Goal: Transaction & Acquisition: Purchase product/service

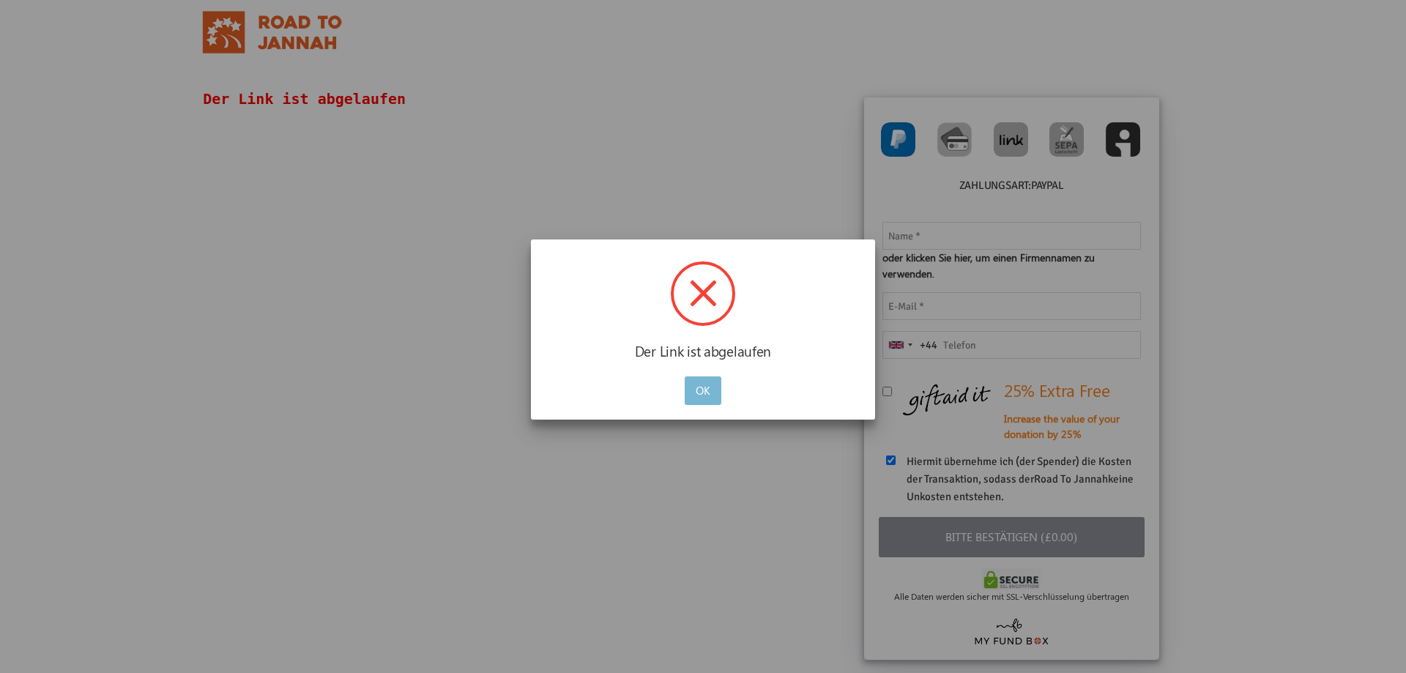
click at [713, 383] on button "OK" at bounding box center [703, 390] width 37 height 29
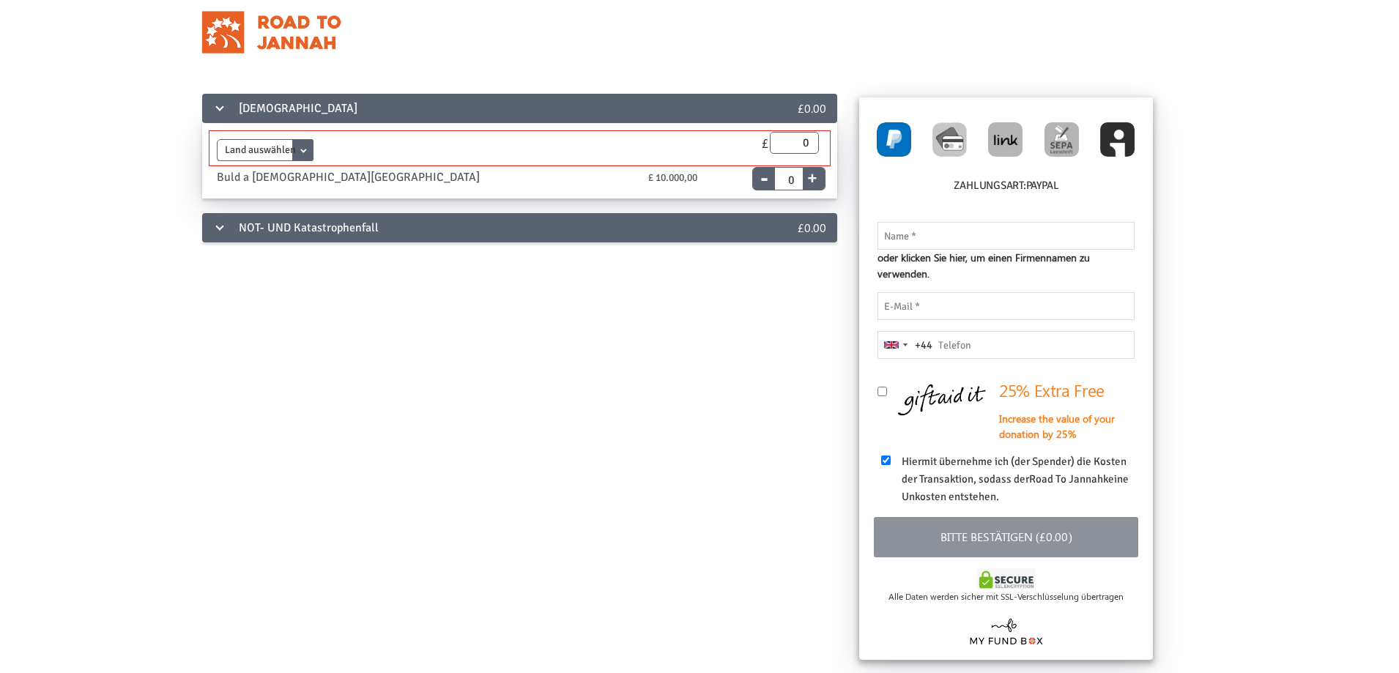
click at [298, 148] on select "Land auswählen Pakistan Uganda" at bounding box center [265, 150] width 97 height 22
click at [423, 130] on div "Land auswählen Pakistan Uganda Enddatum 27.08.2025 Bitte gib ein korrektes Datu…" at bounding box center [520, 161] width 636 height 75
click at [431, 216] on div "NOT- UND Katastrophenfall" at bounding box center [473, 227] width 542 height 29
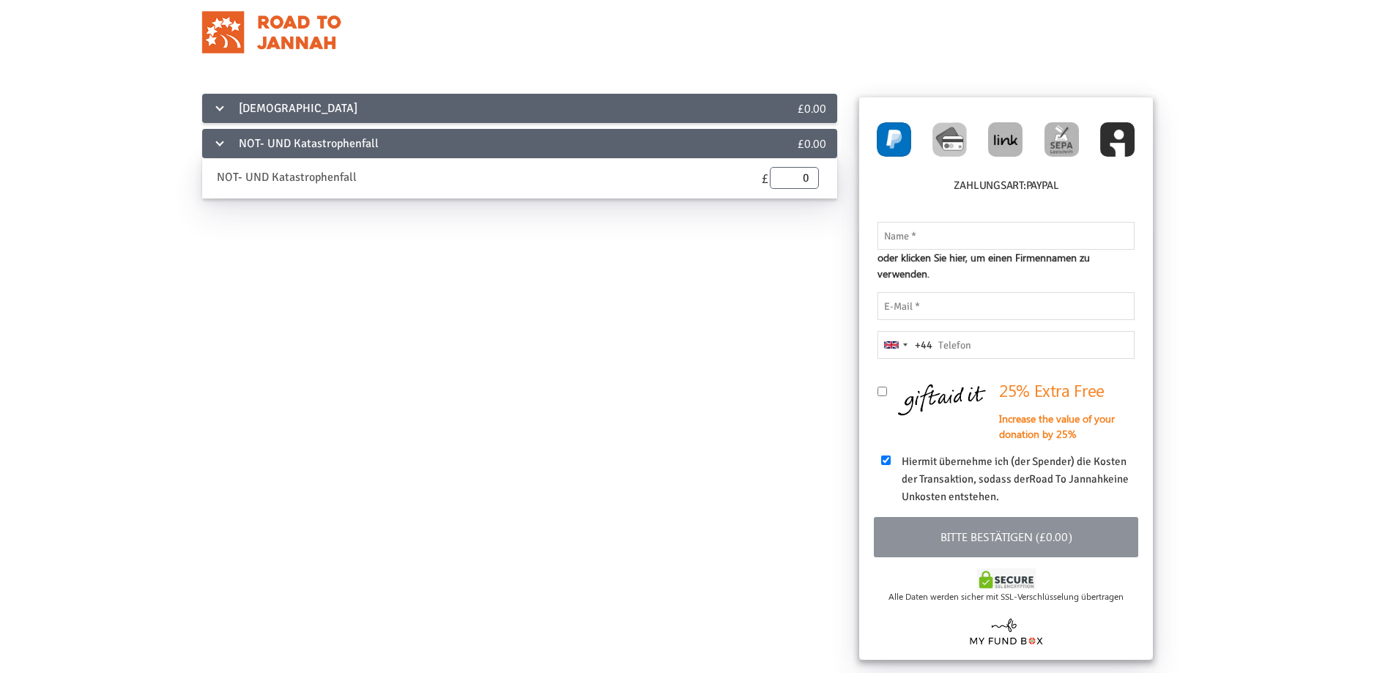
click at [332, 108] on div "[DEMOGRAPHIC_DATA]" at bounding box center [473, 108] width 542 height 29
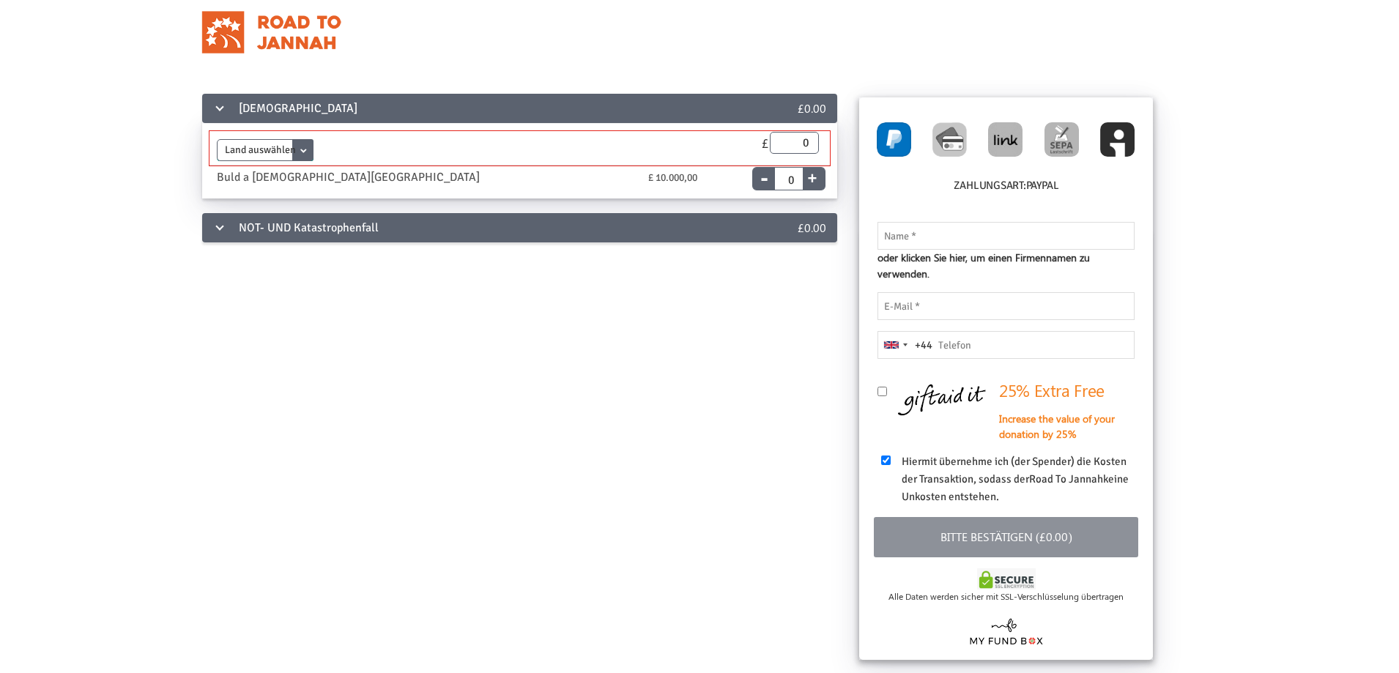
click at [296, 148] on select "Land auswählen Pakistan Uganda" at bounding box center [265, 150] width 97 height 22
click at [399, 178] on div "Buld a [DEMOGRAPHIC_DATA][GEOGRAPHIC_DATA]" at bounding box center [375, 177] width 338 height 18
click at [305, 141] on select "Land auswählen Pakistan Uganda" at bounding box center [265, 150] width 97 height 22
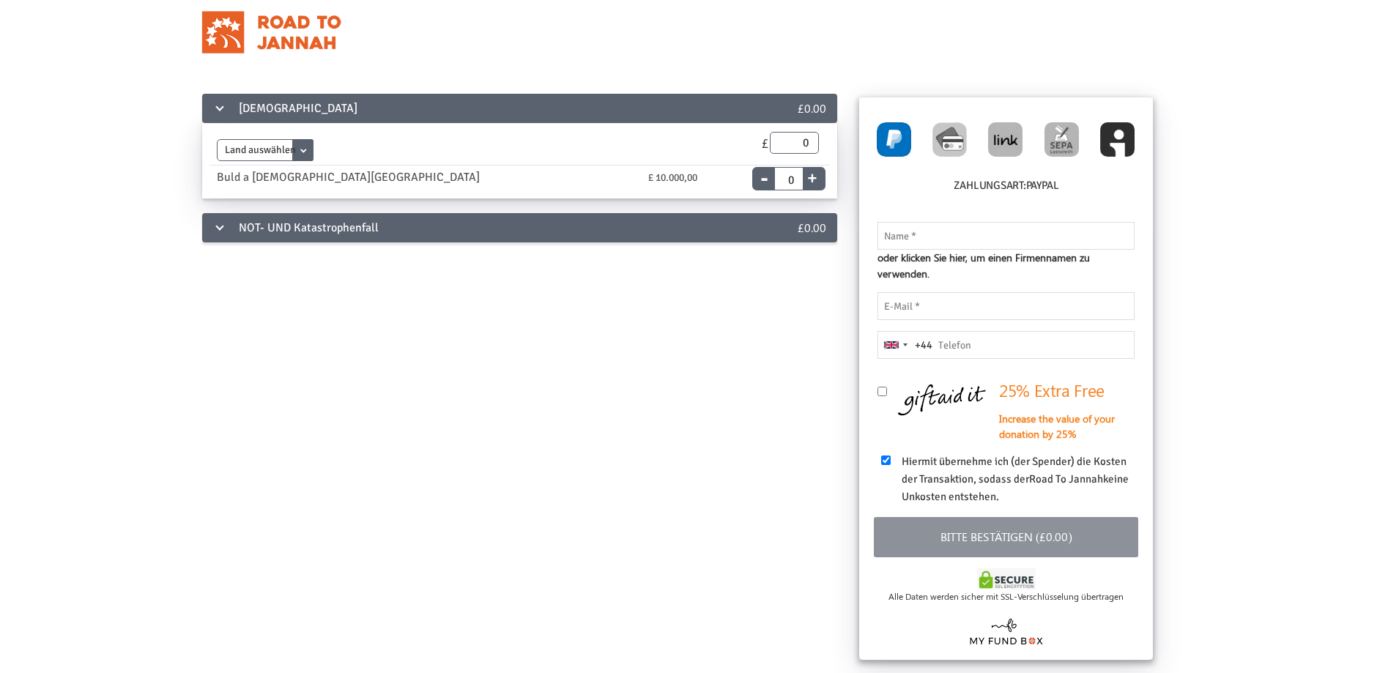
click at [272, 215] on div "NOT- UND Katastrophenfall" at bounding box center [473, 227] width 542 height 29
